Goal: Complete application form: Complete application form

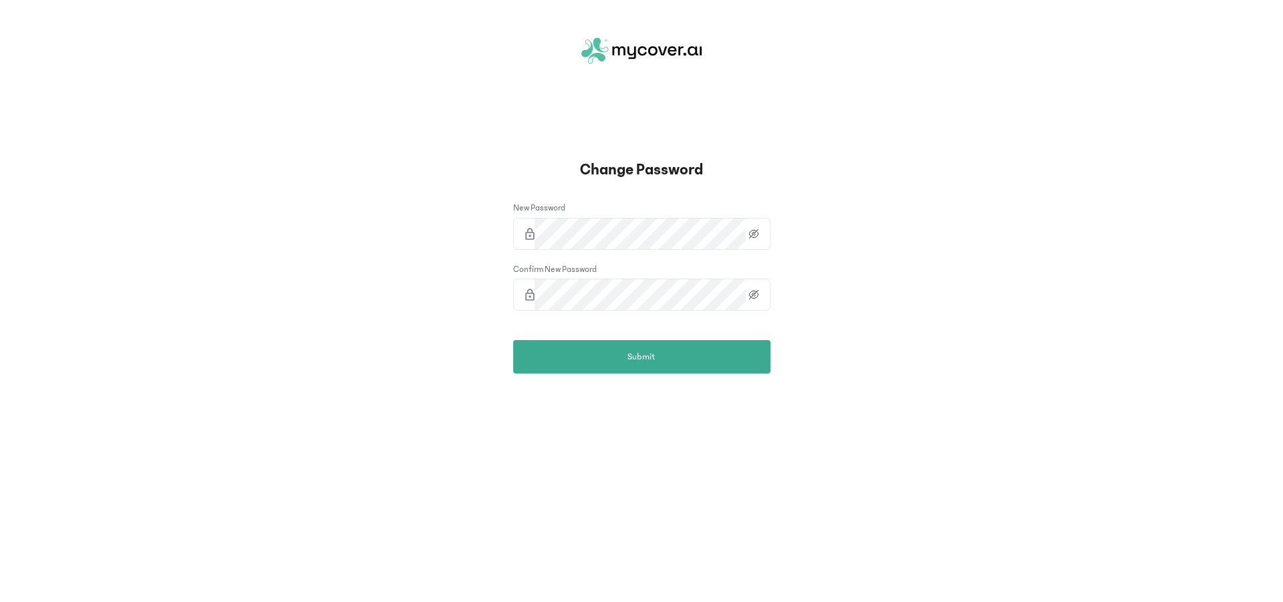
click at [757, 233] on icon at bounding box center [754, 234] width 16 height 11
click at [756, 295] on icon at bounding box center [754, 294] width 16 height 11
click at [680, 354] on button "Submit" at bounding box center [641, 356] width 257 height 33
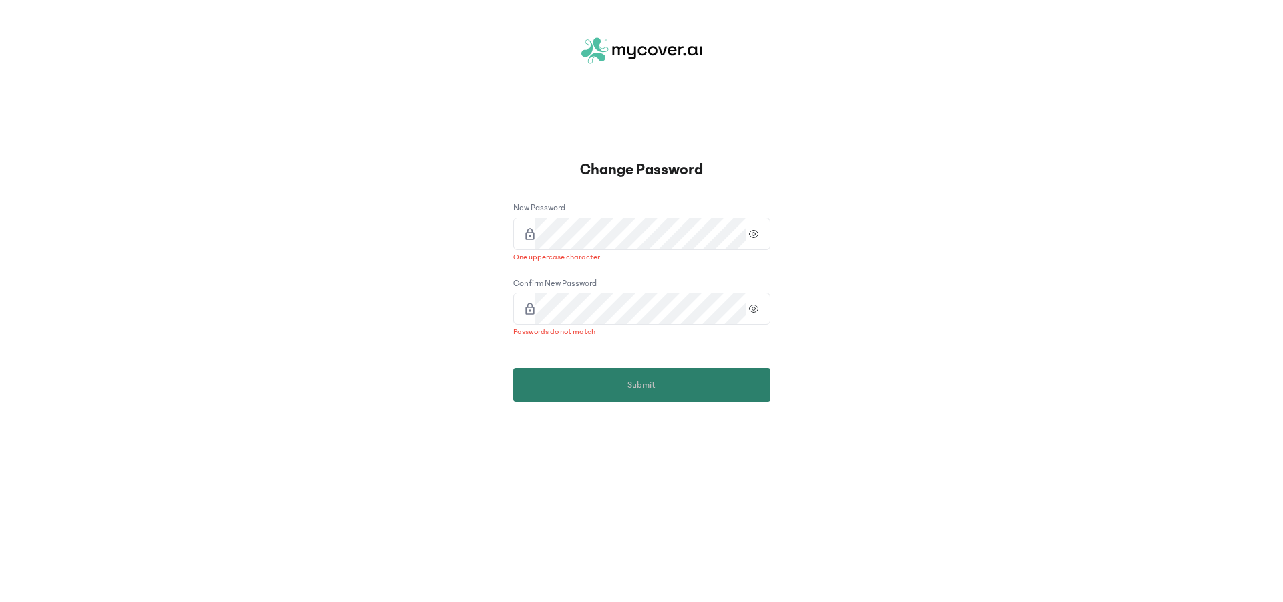
click at [693, 384] on button "Submit" at bounding box center [641, 384] width 257 height 33
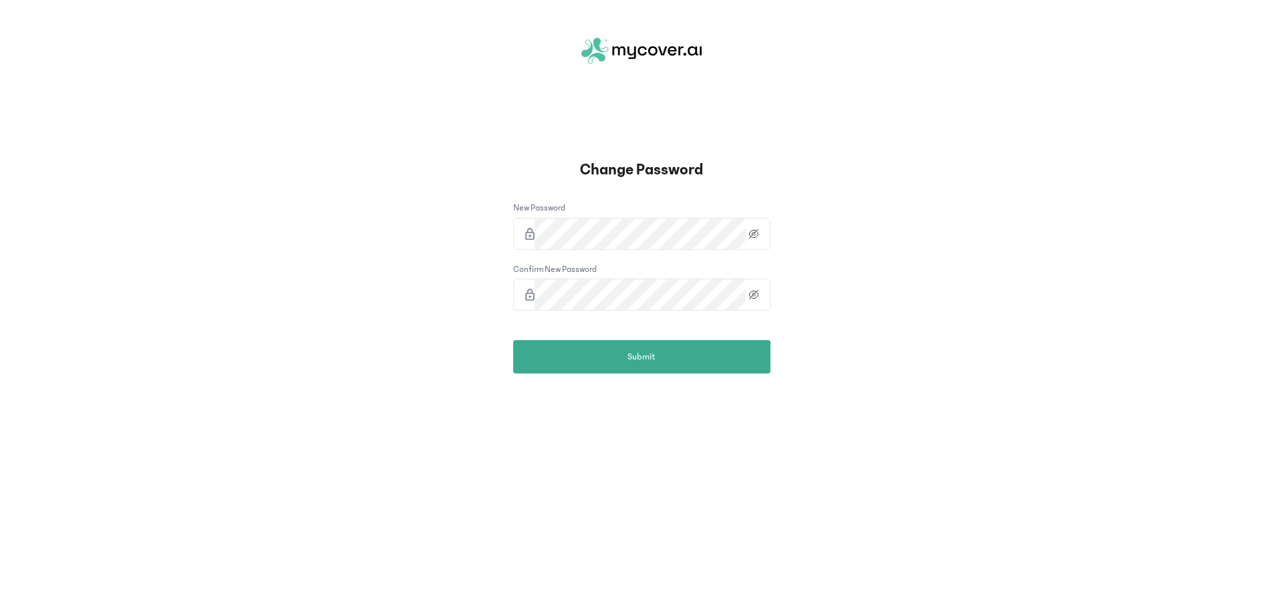
click at [752, 233] on icon at bounding box center [754, 234] width 16 height 11
